Goal: Check status: Check status

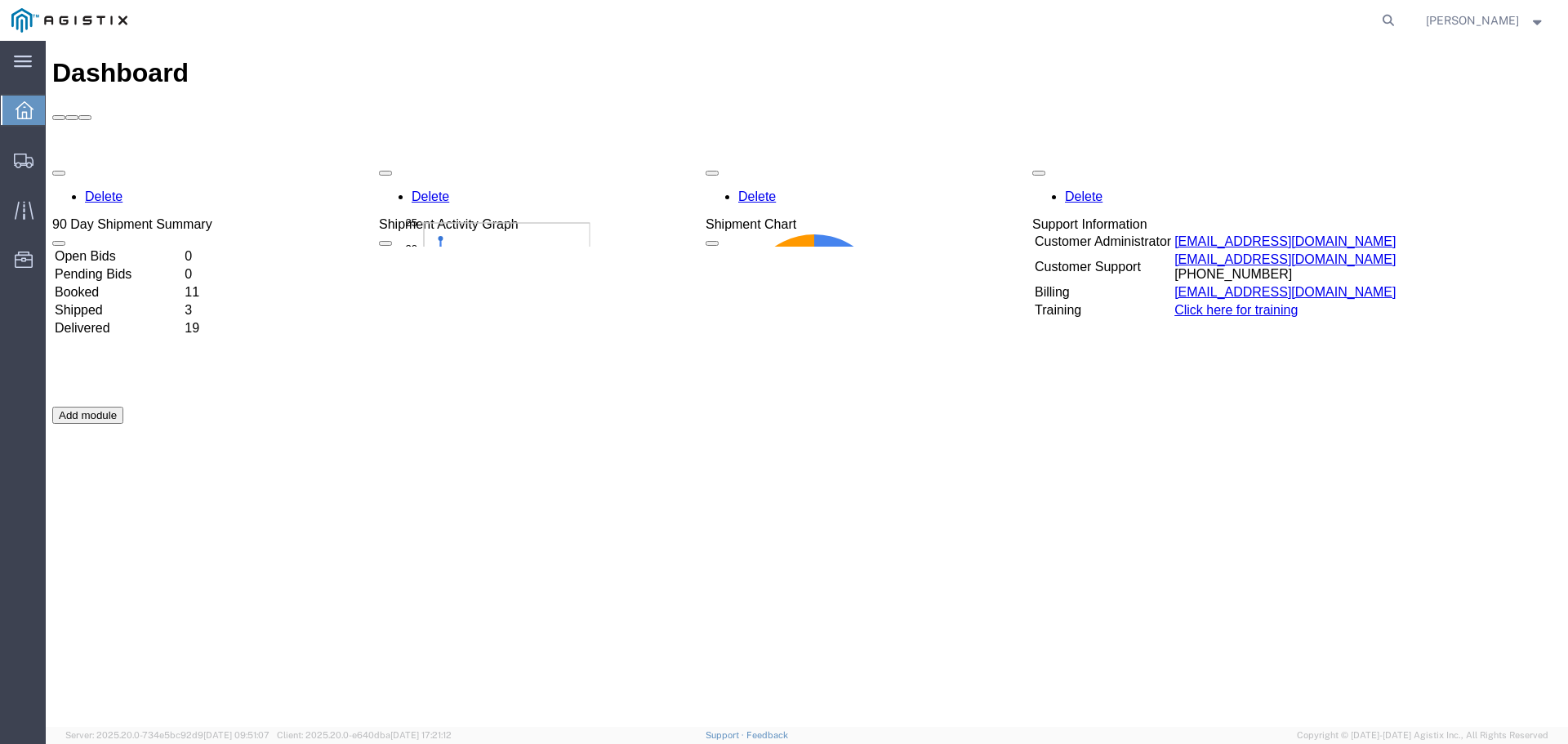
click at [19, 116] on icon at bounding box center [24, 110] width 18 height 18
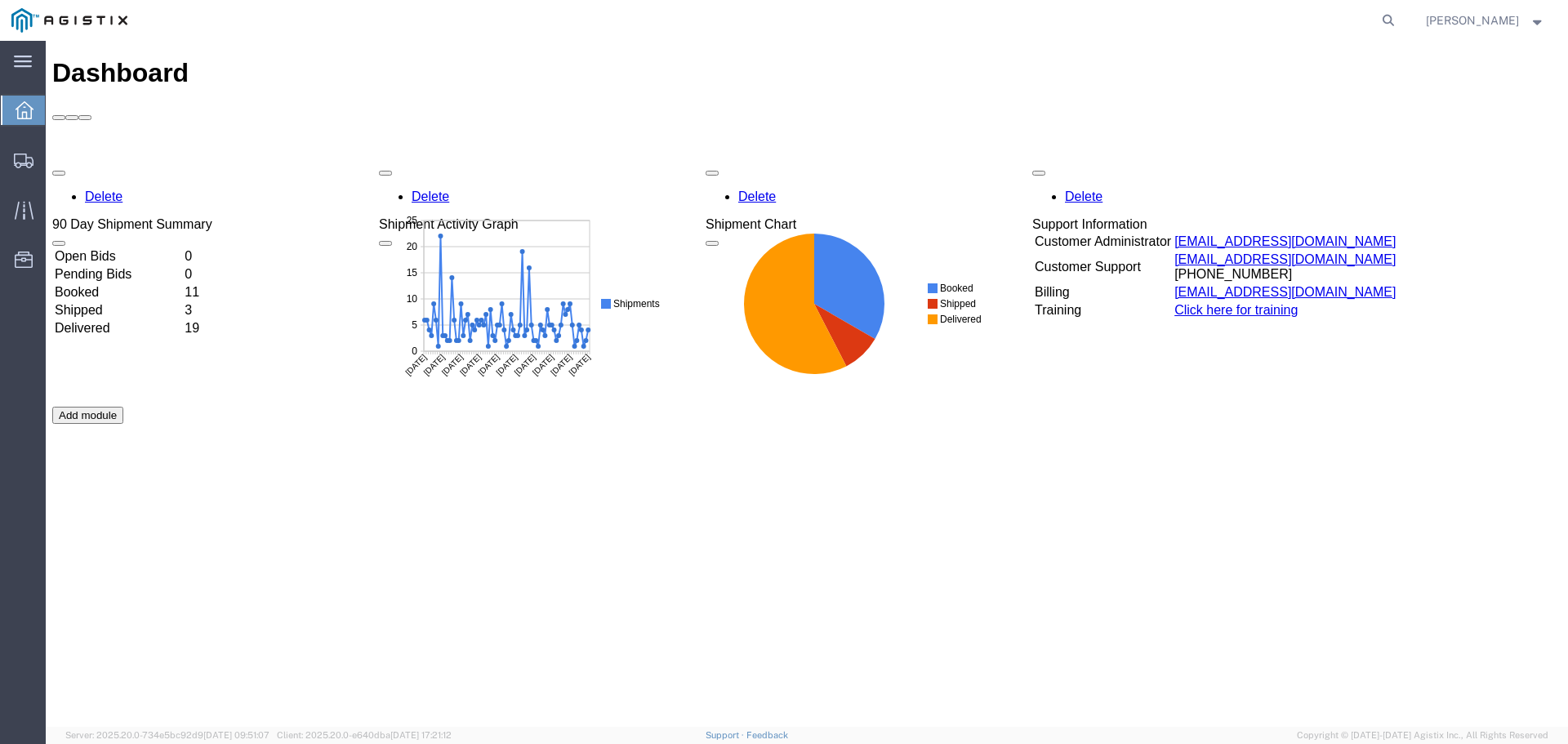
click at [139, 320] on td "Delivered" at bounding box center [118, 328] width 128 height 16
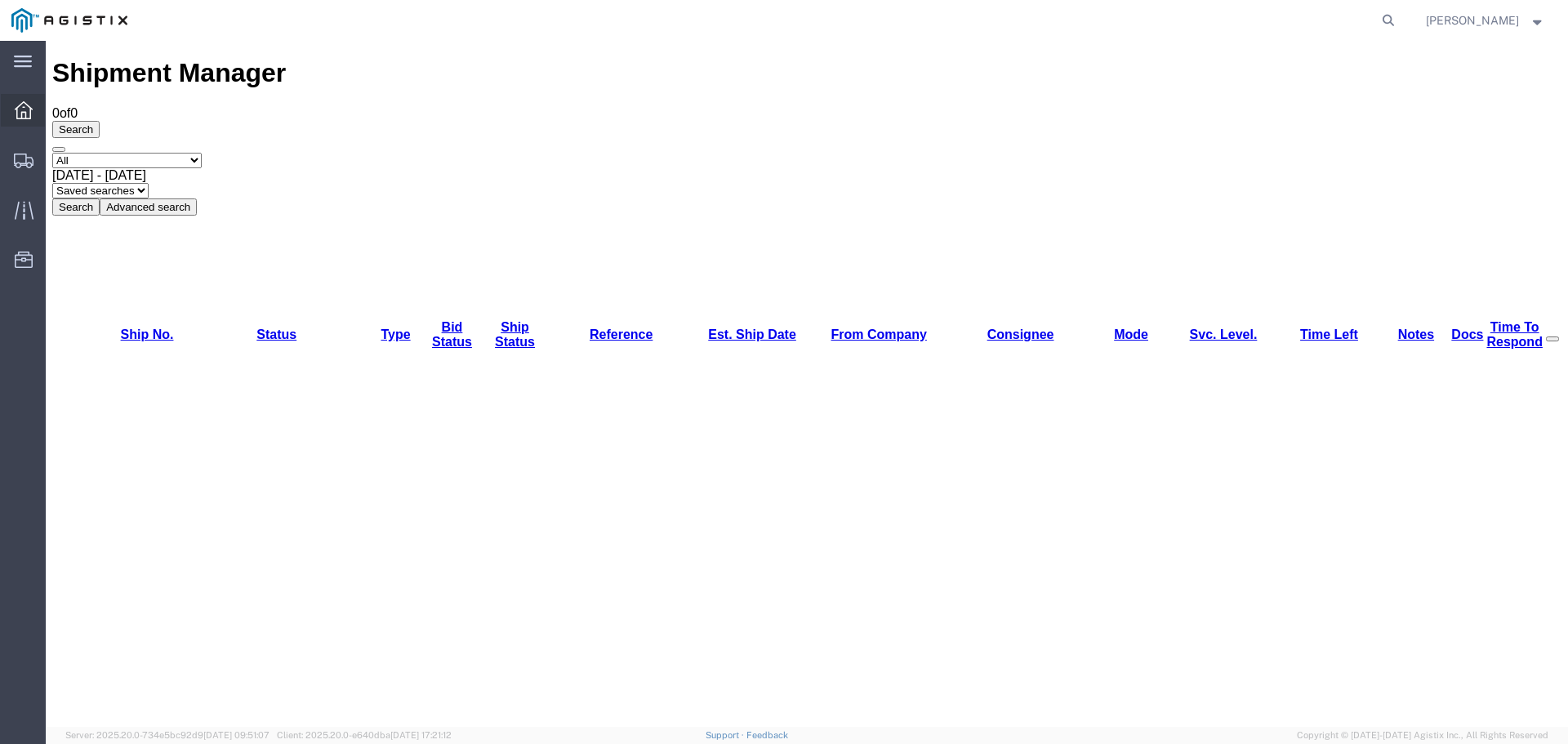
click at [14, 108] on div at bounding box center [23, 110] width 45 height 33
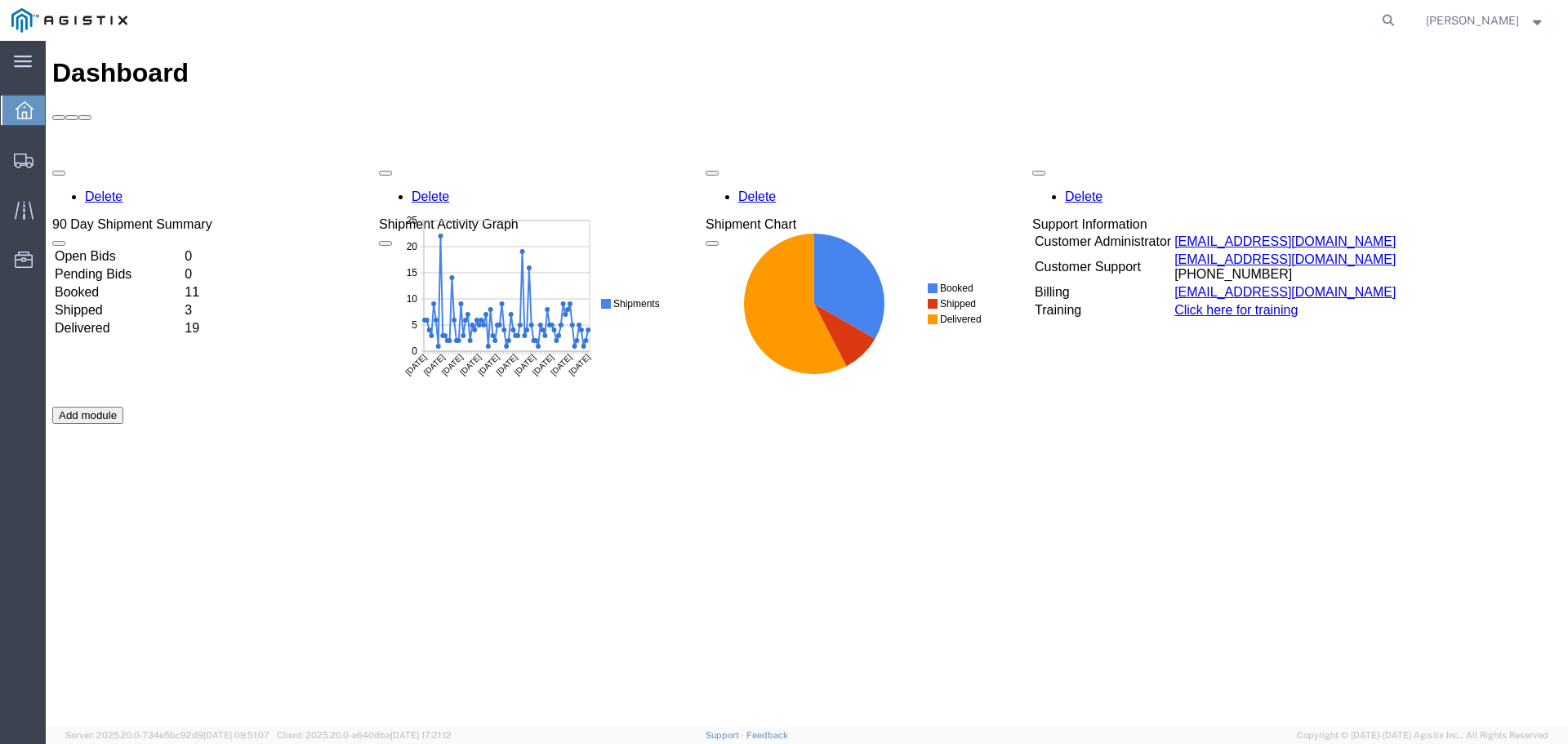
click at [116, 320] on td "Delivered" at bounding box center [118, 328] width 128 height 16
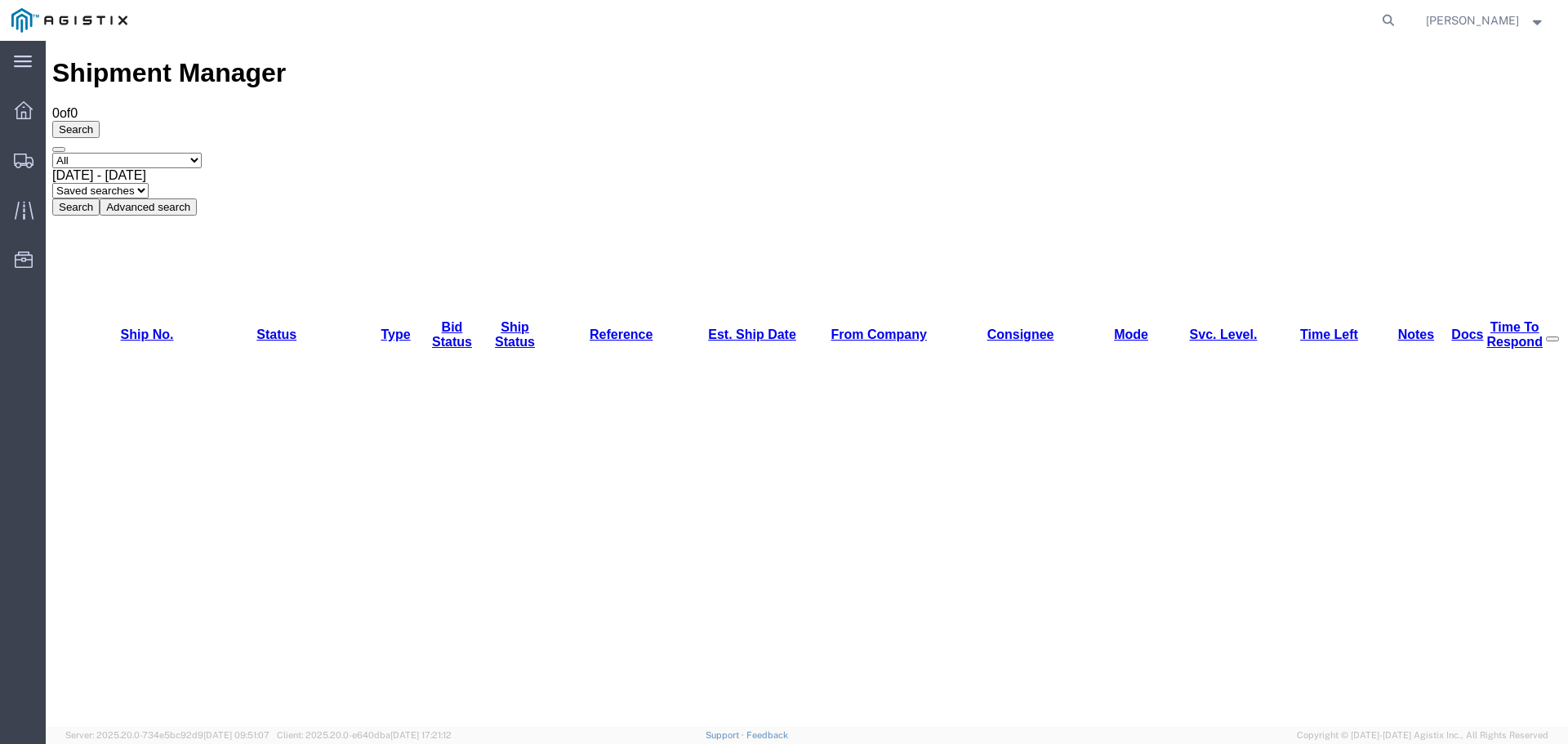
click at [100, 198] on button "Search" at bounding box center [75, 207] width 47 height 17
click at [149, 183] on select "Saved searches" at bounding box center [100, 190] width 97 height 15
click at [106, 153] on select "Select status Active (AC, O, P) All Approved Awaiting Confirmation (AC) Booked …" at bounding box center [127, 160] width 150 height 15
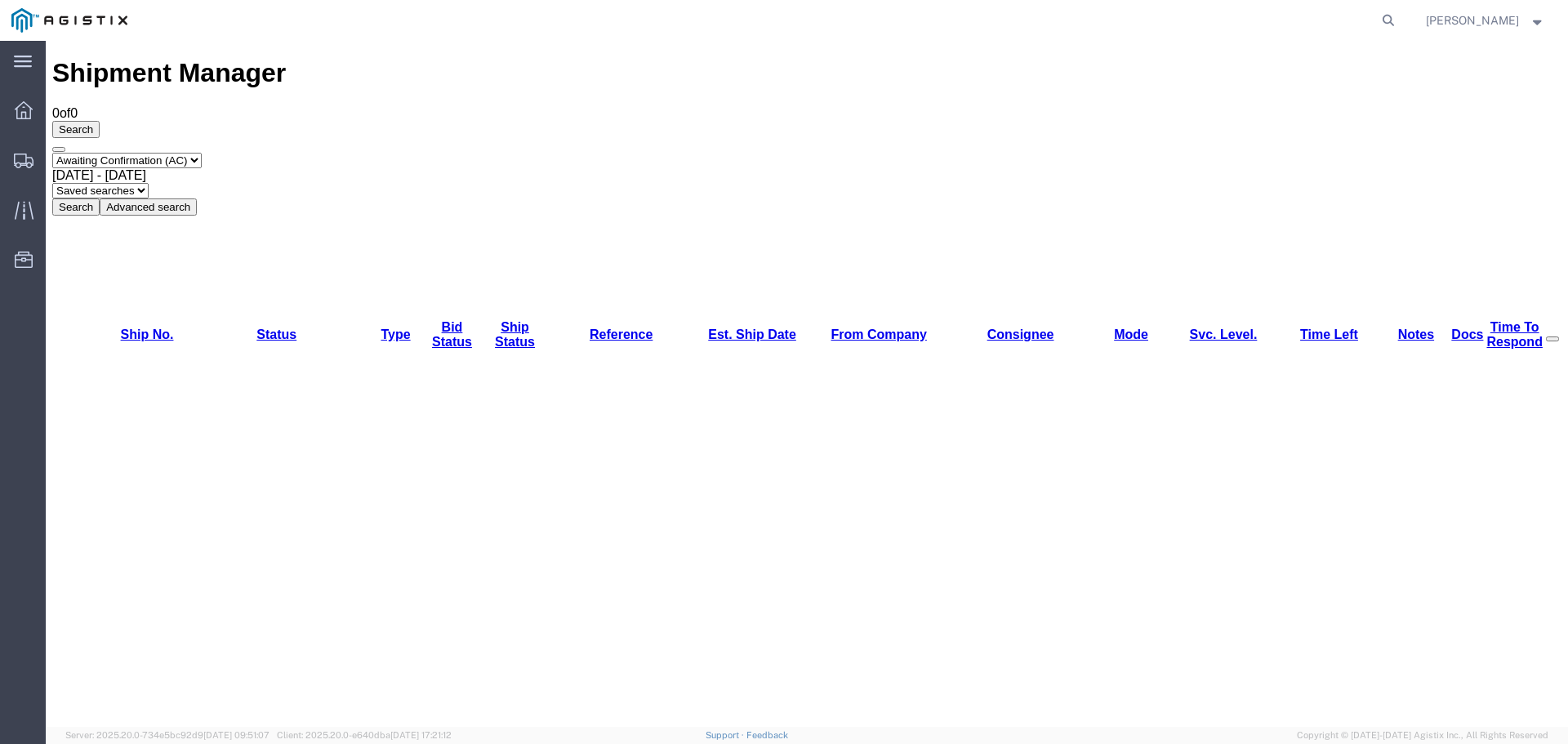
click at [52, 153] on select "Select status Active (AC, O, P) All Approved Awaiting Confirmation (AC) Booked …" at bounding box center [127, 160] width 150 height 15
click at [575, 121] on div "Search Select status Active (AC, O, P) All Approved Awaiting Confirmation (AC) …" at bounding box center [807, 168] width 1509 height 95
click at [100, 198] on button "Search" at bounding box center [75, 207] width 47 height 17
click at [202, 153] on select "Select status Active (AC, O, P) All Approved Awaiting Confirmation (AC) Booked …" at bounding box center [127, 160] width 150 height 15
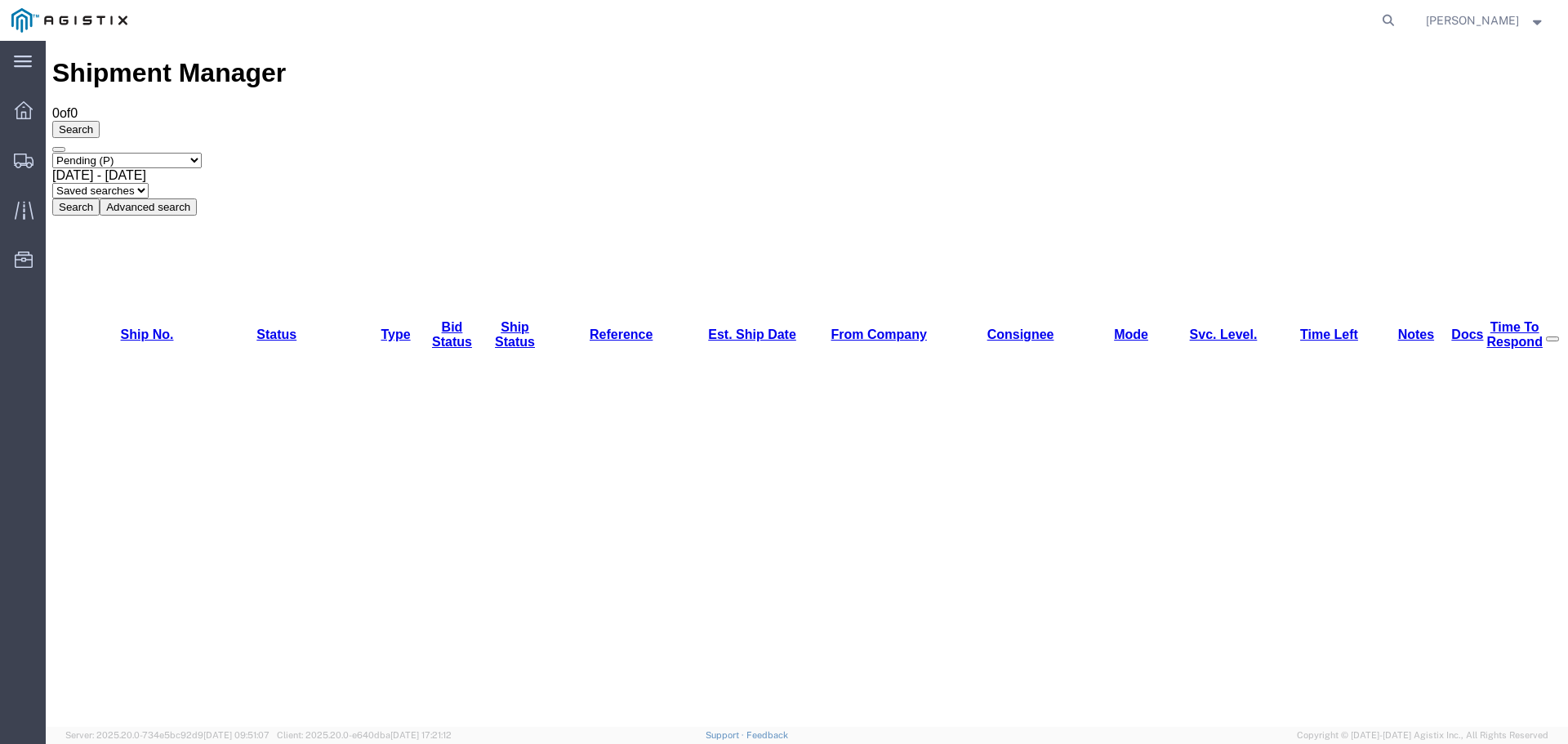
click at [52, 153] on select "Select status Active (AC, O, P) All Approved Awaiting Confirmation (AC) Booked …" at bounding box center [127, 160] width 150 height 15
click at [100, 198] on button "Search" at bounding box center [75, 207] width 47 height 17
click at [202, 153] on select "Select status Active (AC, O, P) All Approved Awaiting Confirmation (AC) Booked …" at bounding box center [127, 160] width 150 height 15
select select "DLVD"
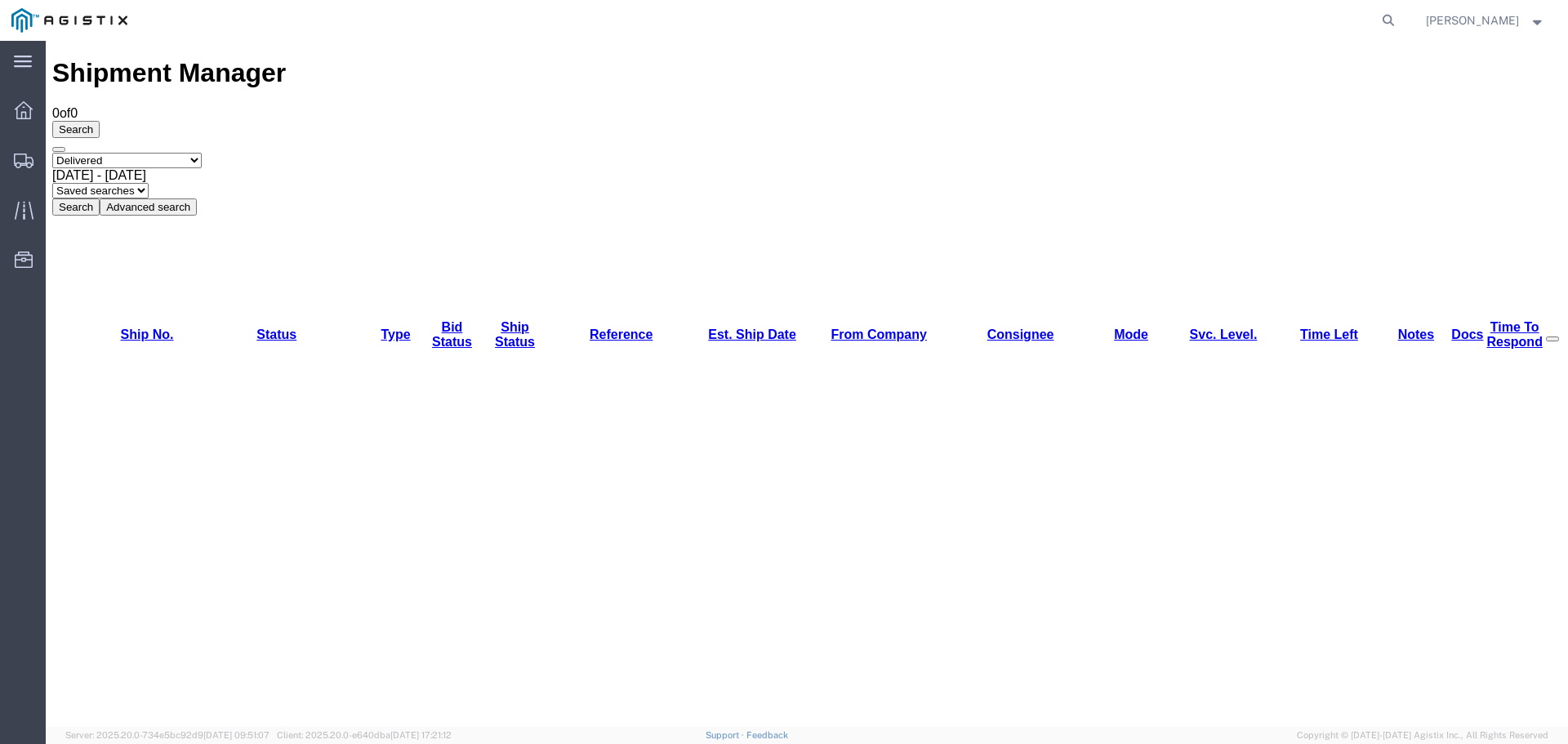
click at [52, 153] on select "Select status Active (AC, O, P) All Approved Awaiting Confirmation (AC) Booked …" at bounding box center [127, 160] width 150 height 15
click at [100, 198] on button "Search" at bounding box center [75, 207] width 47 height 17
click at [24, 116] on icon at bounding box center [23, 110] width 18 height 18
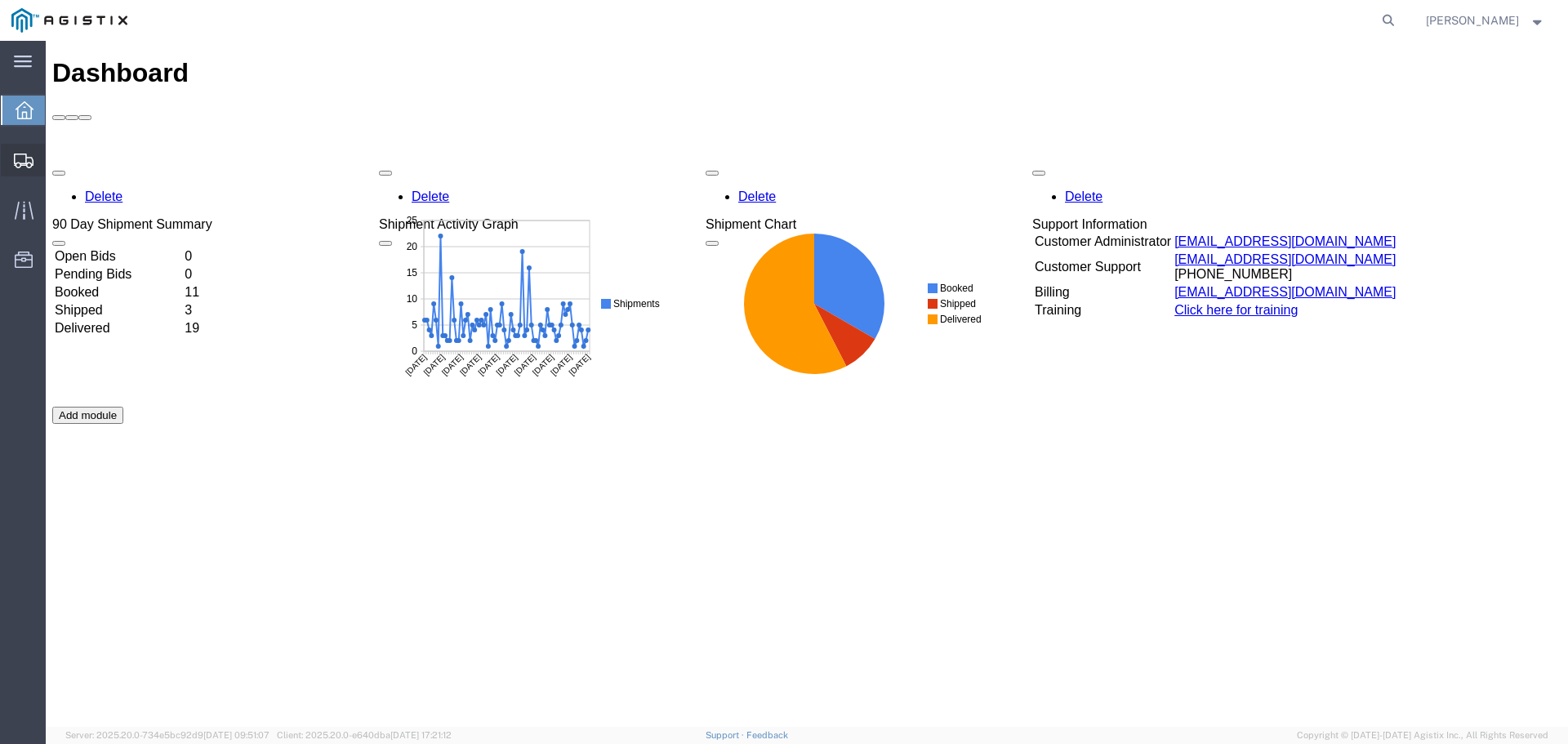
click at [56, 161] on span "Shipments" at bounding box center [51, 160] width 12 height 33
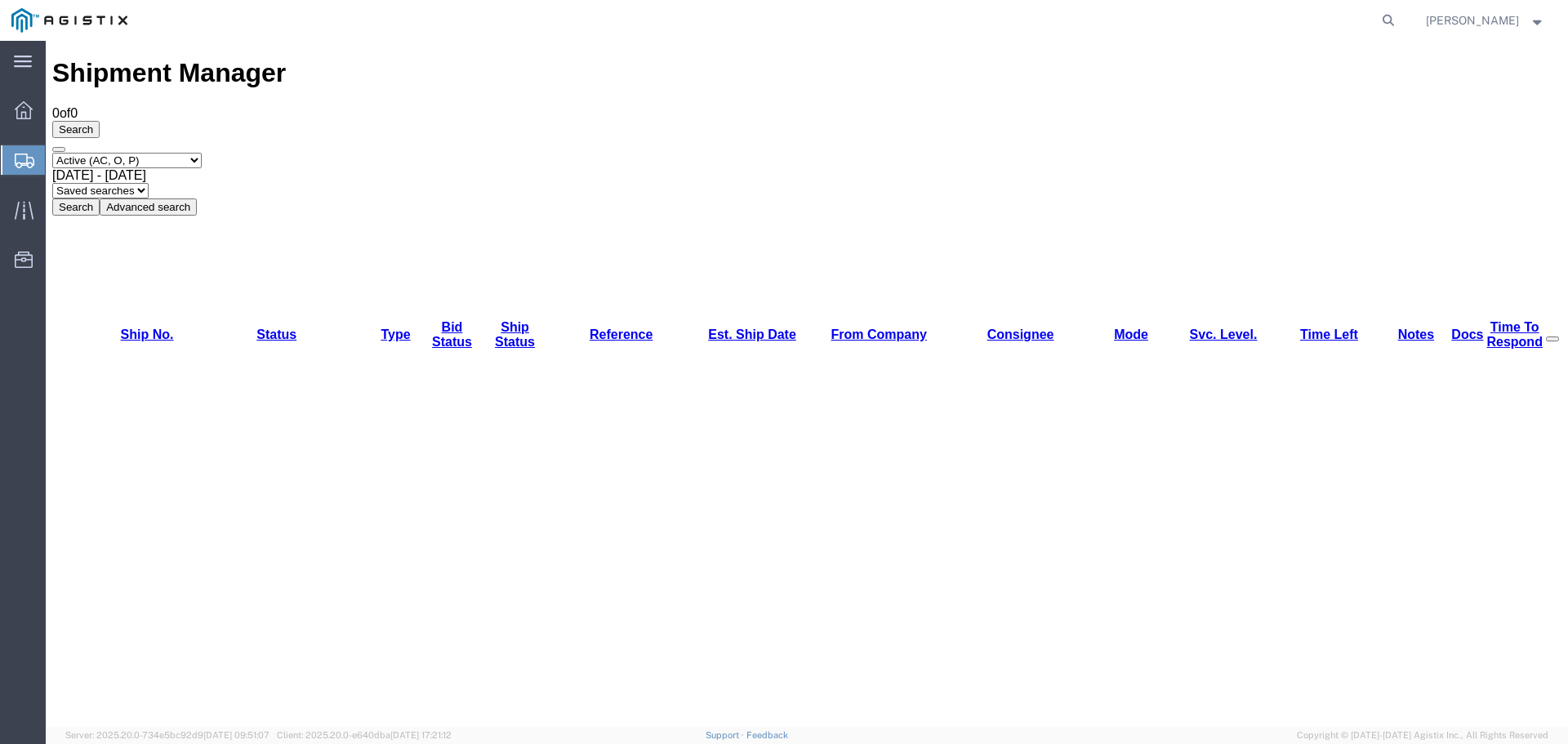
click at [100, 198] on button "Search" at bounding box center [75, 207] width 47 height 17
click at [149, 183] on select "Saved searches" at bounding box center [100, 190] width 97 height 15
click at [202, 153] on select "Select status Active (AC, O, P) All Approved Awaiting Confirmation (AC) Booked …" at bounding box center [127, 160] width 150 height 15
select select "BOOK"
click at [52, 153] on select "Select status Active (AC, O, P) All Approved Awaiting Confirmation (AC) Booked …" at bounding box center [127, 160] width 150 height 15
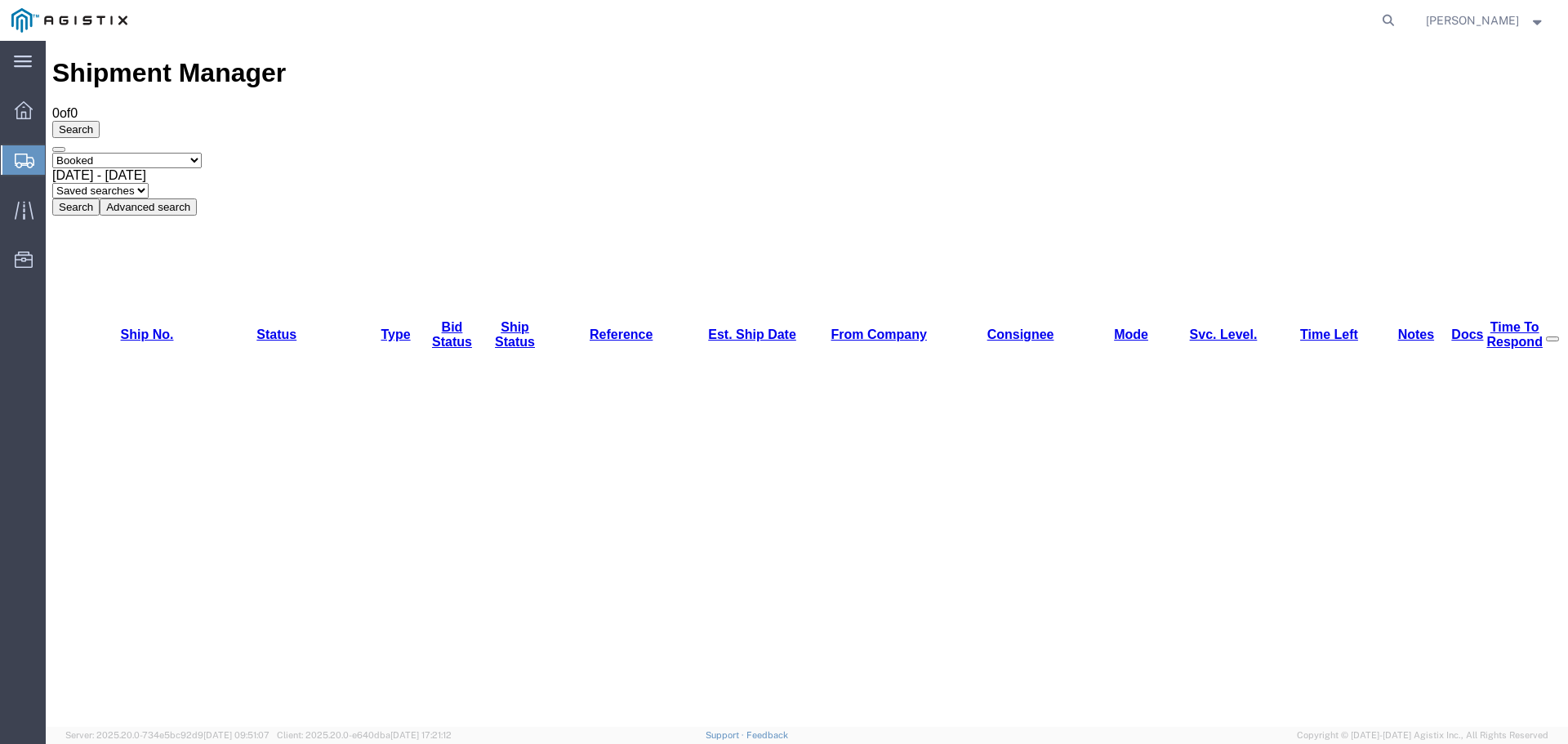
click at [100, 198] on button "Search" at bounding box center [75, 207] width 47 height 17
